Goal: Transaction & Acquisition: Subscribe to service/newsletter

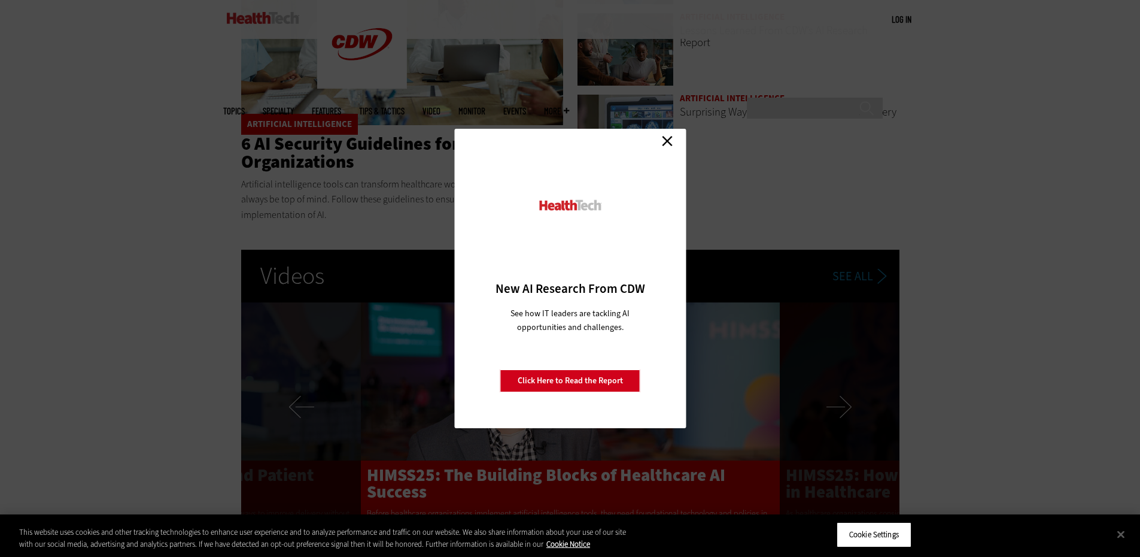
scroll to position [2334, 0]
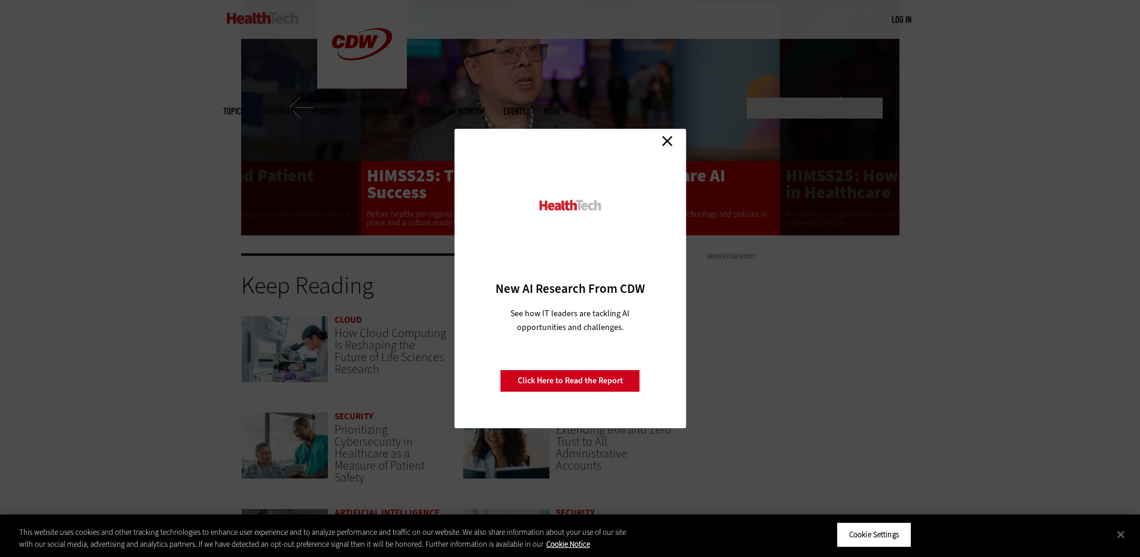
click at [672, 138] on link "Close" at bounding box center [667, 141] width 18 height 18
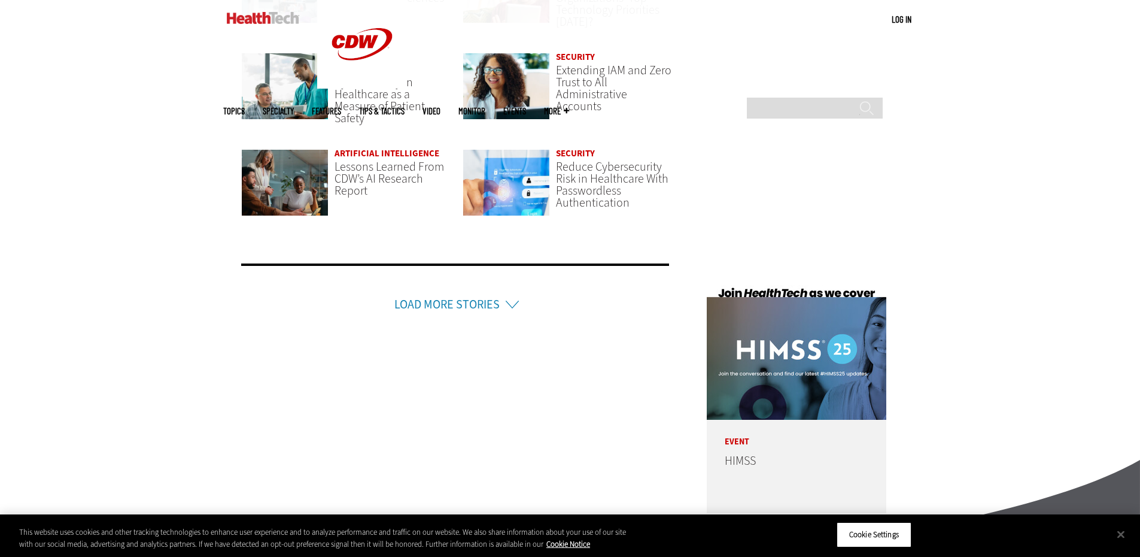
scroll to position [2984, 0]
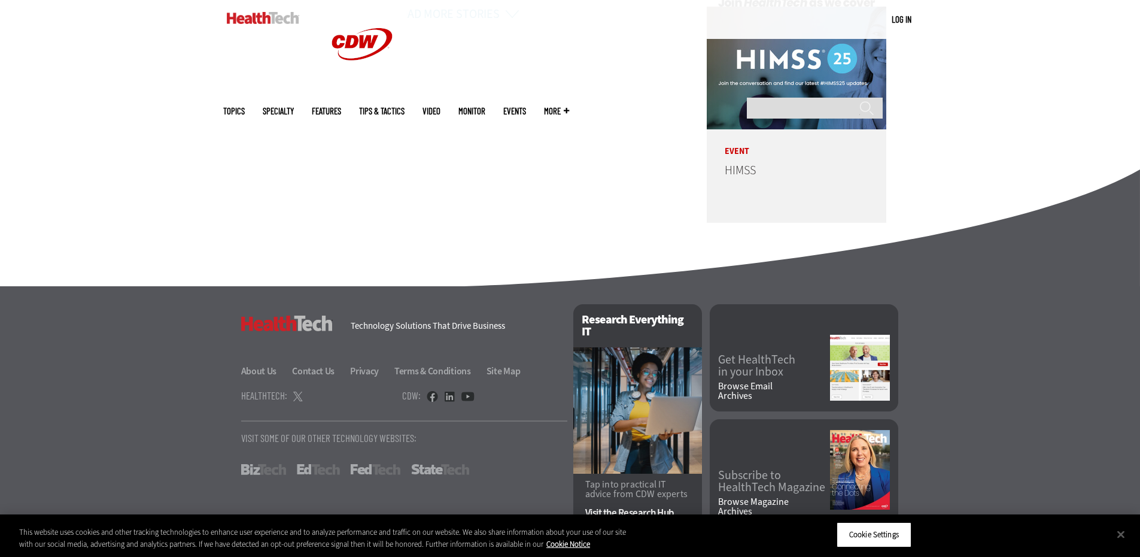
click at [768, 381] on link "Browse Email Archives" at bounding box center [774, 390] width 112 height 19
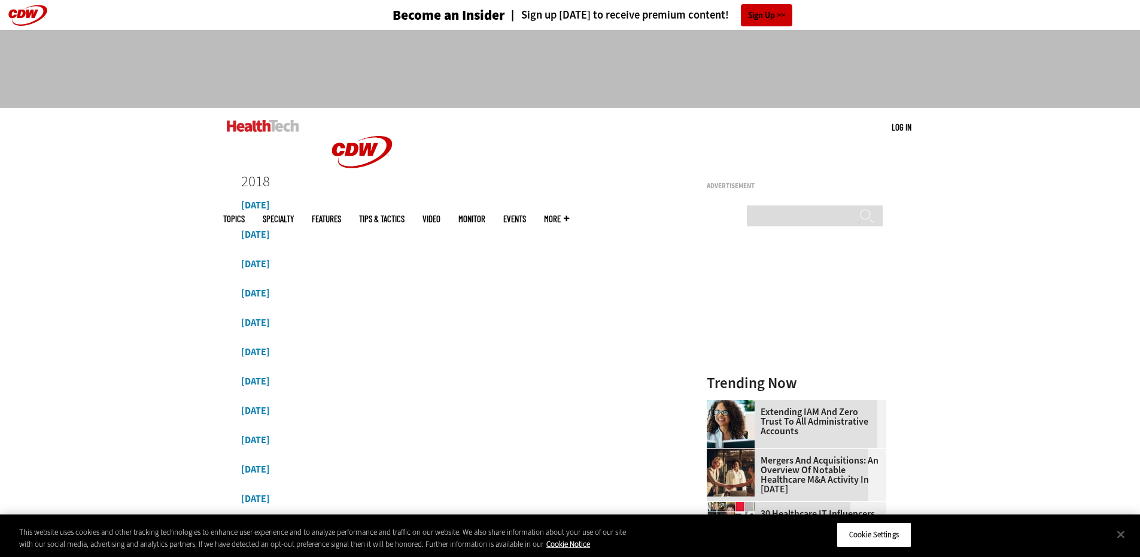
click at [268, 124] on img at bounding box center [263, 126] width 72 height 12
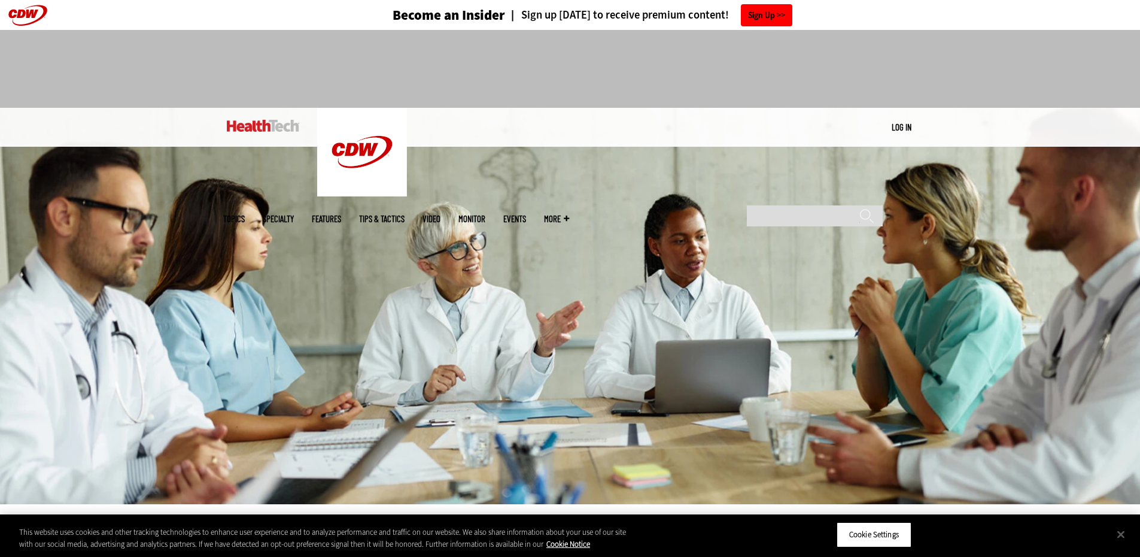
click at [757, 9] on link "Sign Up" at bounding box center [766, 15] width 51 height 22
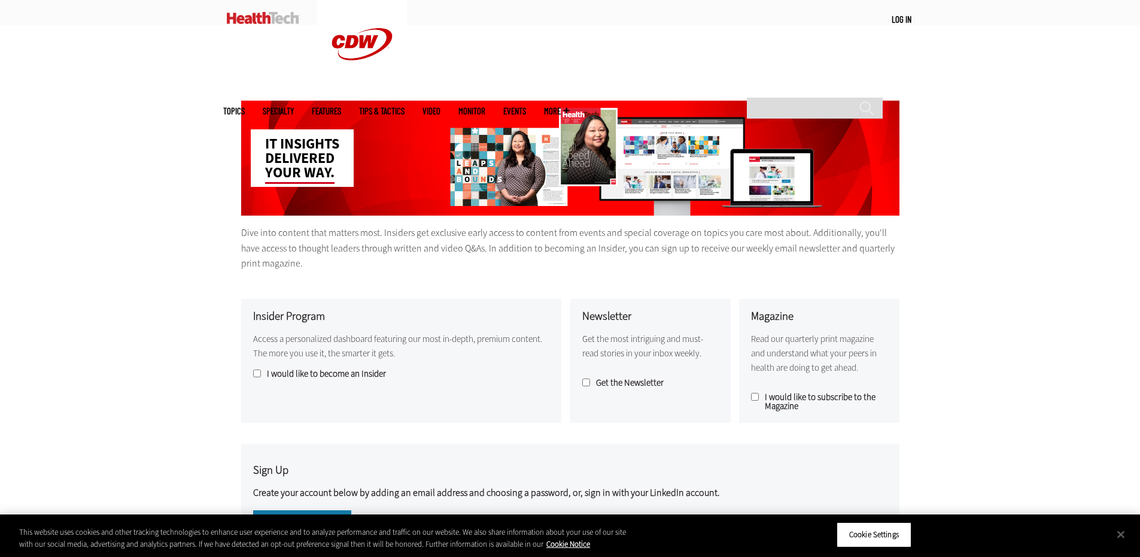
scroll to position [359, 0]
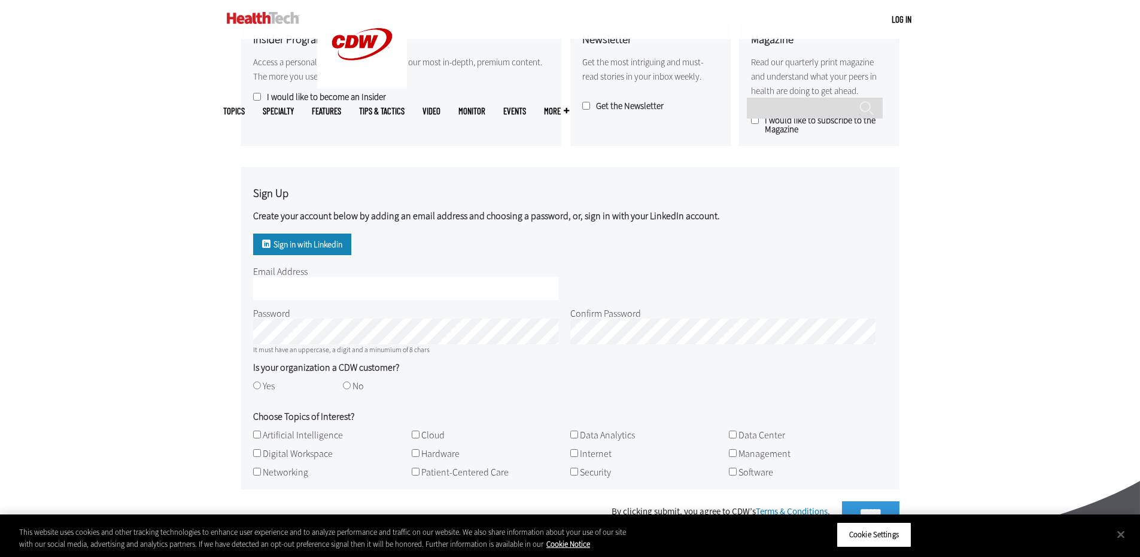
click at [623, 102] on label "Get the Newsletter" at bounding box center [650, 106] width 136 height 9
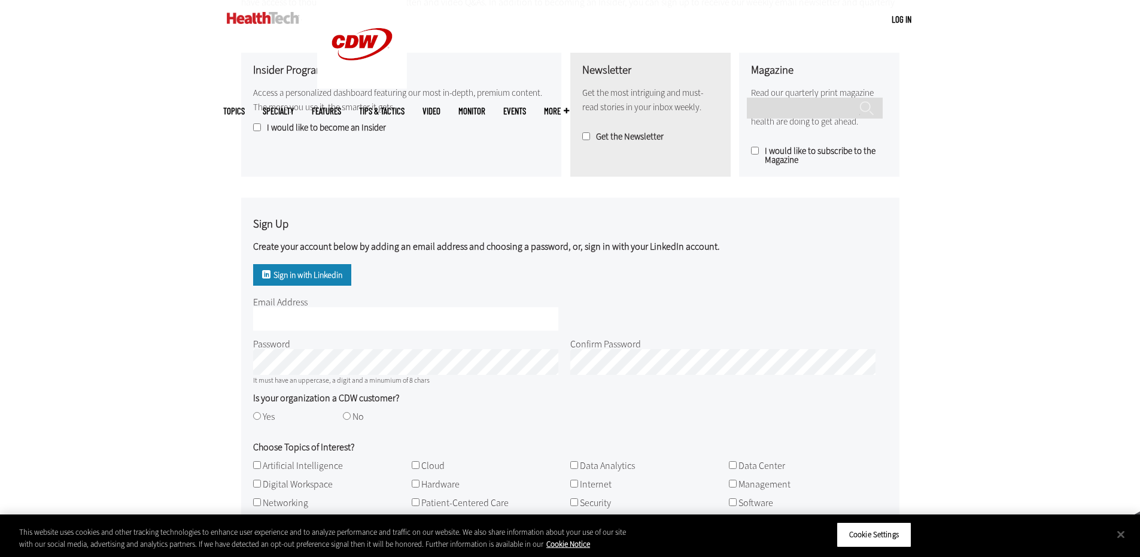
scroll to position [299, 0]
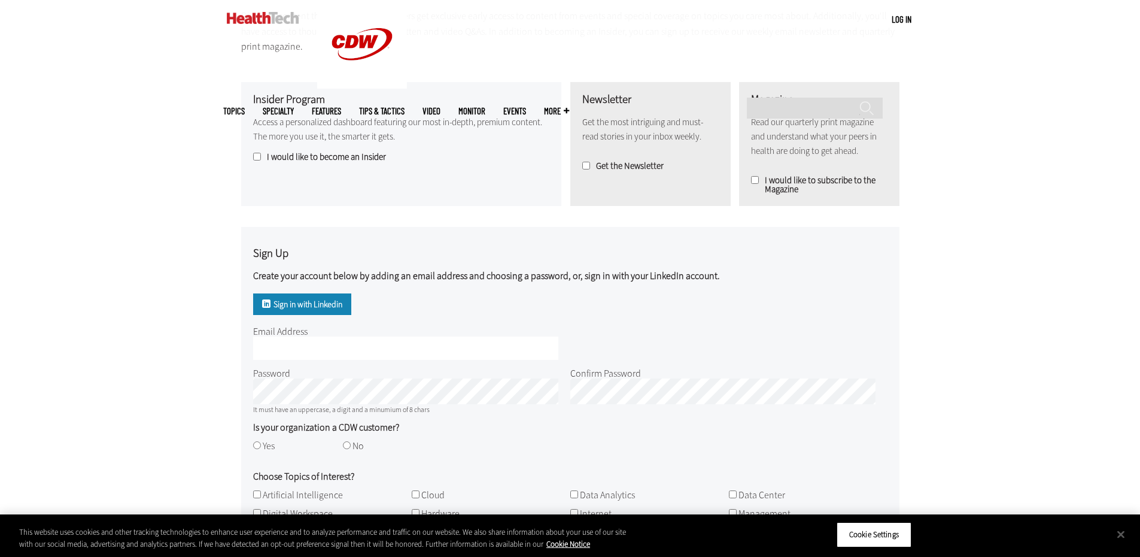
click at [372, 161] on label "I would like to become an Insider" at bounding box center [401, 157] width 296 height 9
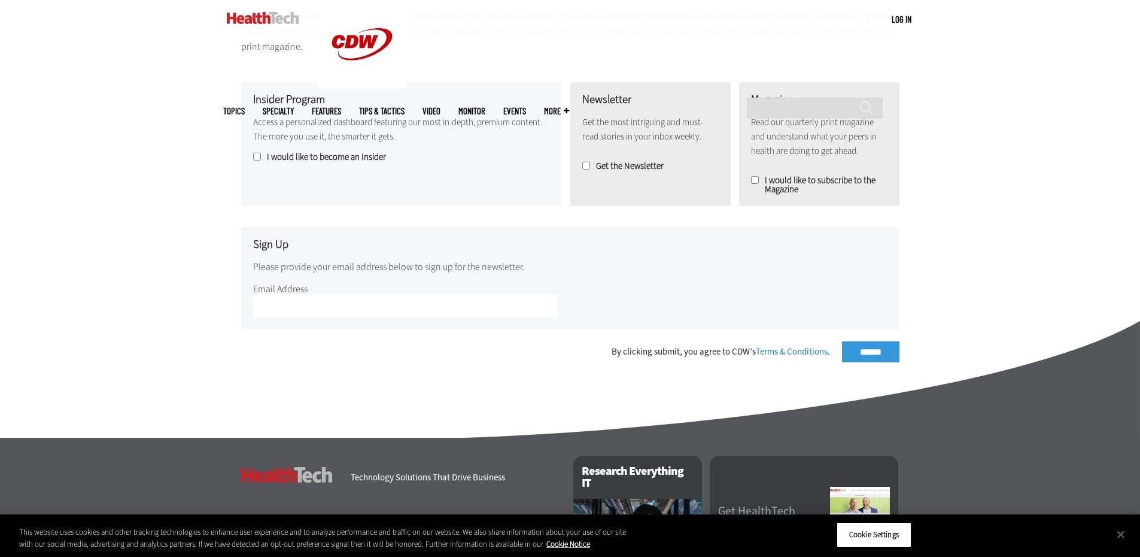
click at [767, 181] on label "I would like to subscribe to the Magazine" at bounding box center [819, 185] width 136 height 18
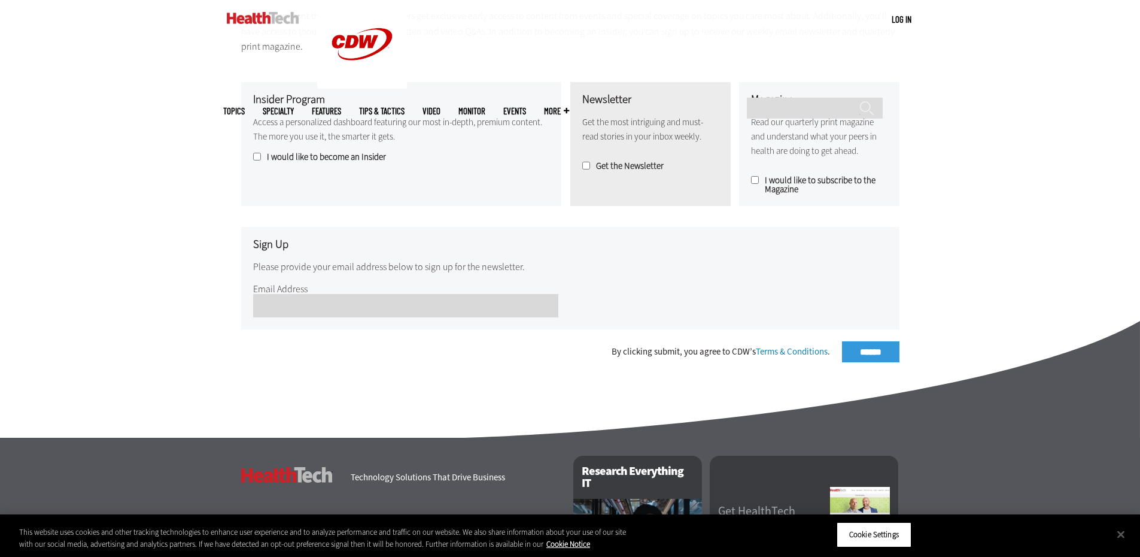
click at [415, 309] on input "Email Address" at bounding box center [405, 305] width 305 height 23
type input "**********"
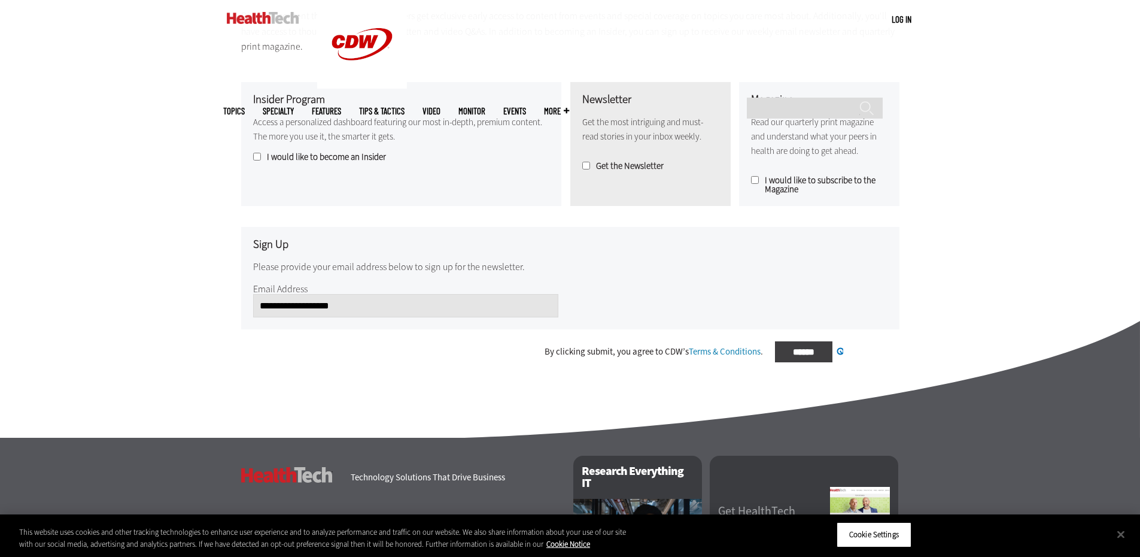
click at [871, 347] on div "By clicking submit, you agree to CDW’s Terms & Conditions . ****** Processing..." at bounding box center [570, 351] width 658 height 21
